Goal: Transaction & Acquisition: Purchase product/service

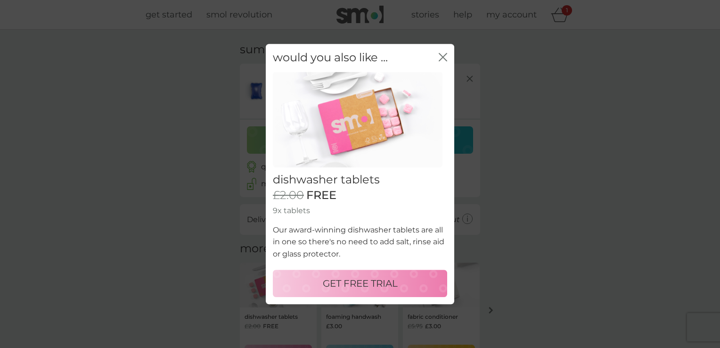
click at [443, 58] on icon "close" at bounding box center [445, 57] width 4 height 8
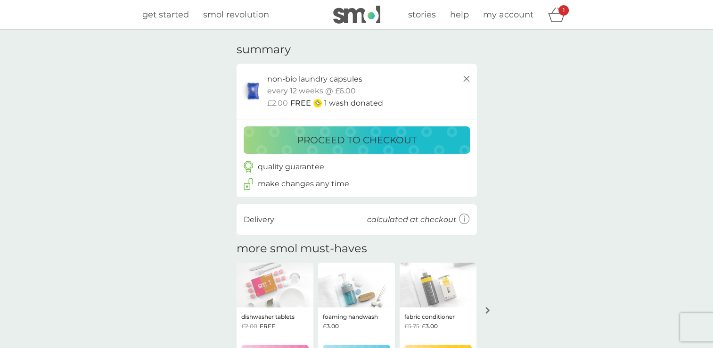
click at [372, 138] on p "proceed to checkout" at bounding box center [357, 139] width 120 height 15
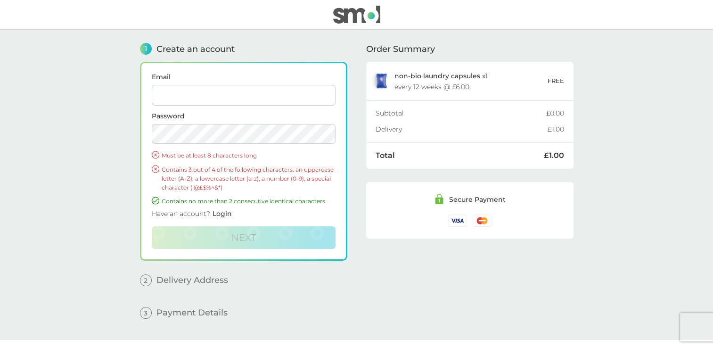
click at [277, 93] on input "Email" at bounding box center [244, 95] width 184 height 21
type input "[EMAIL_ADDRESS][DOMAIN_NAME]"
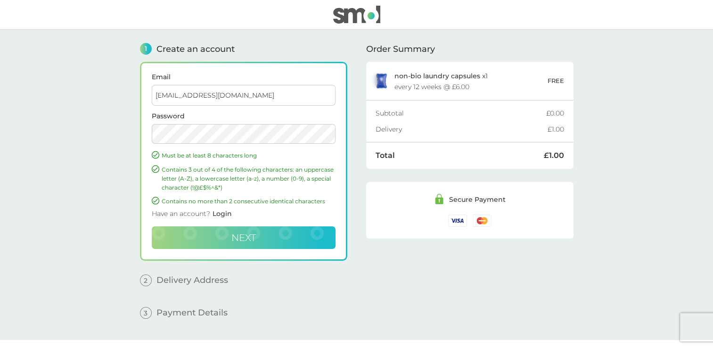
click at [253, 233] on span "Next" at bounding box center [244, 237] width 25 height 11
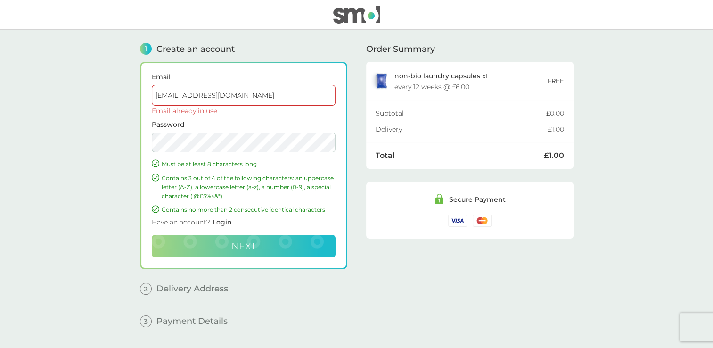
click at [302, 89] on input "[EMAIL_ADDRESS][DOMAIN_NAME]" at bounding box center [244, 95] width 184 height 21
click at [307, 98] on input "[EMAIL_ADDRESS][DOMAIN_NAME]" at bounding box center [244, 95] width 184 height 21
